Goal: Check status

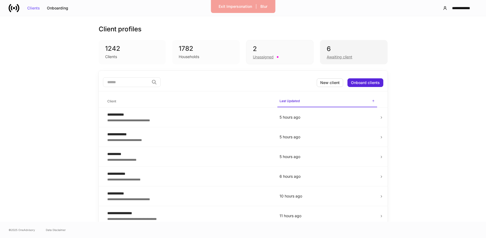
click at [350, 56] on div "Awaiting client" at bounding box center [340, 56] width 26 height 5
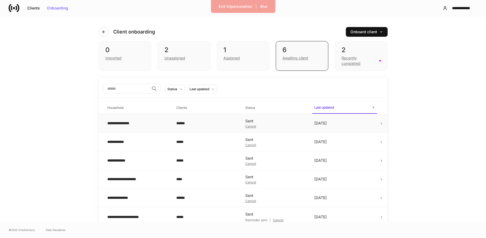
click at [291, 123] on div "Sent Cancel" at bounding box center [275, 123] width 60 height 10
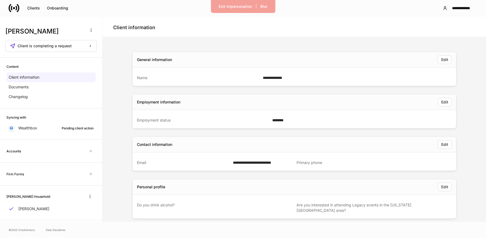
scroll to position [2, 0]
